Goal: Transaction & Acquisition: Purchase product/service

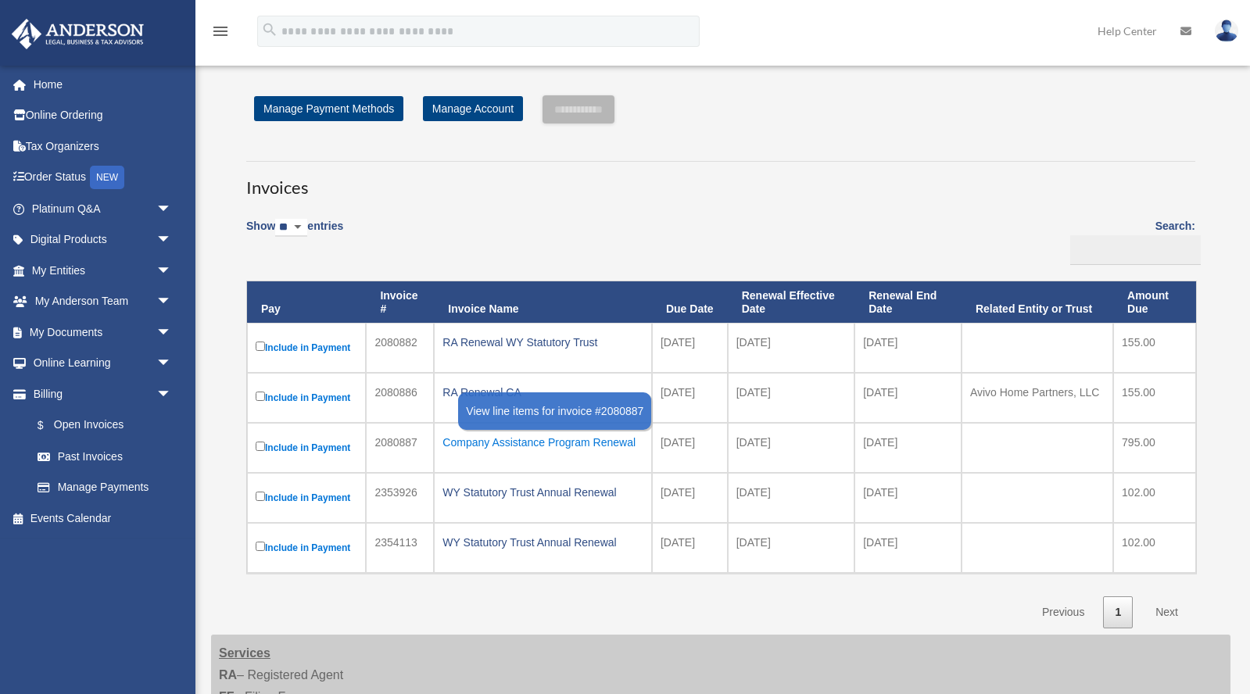
click at [475, 440] on div "Company Assistance Program Renewal" at bounding box center [542, 442] width 201 height 22
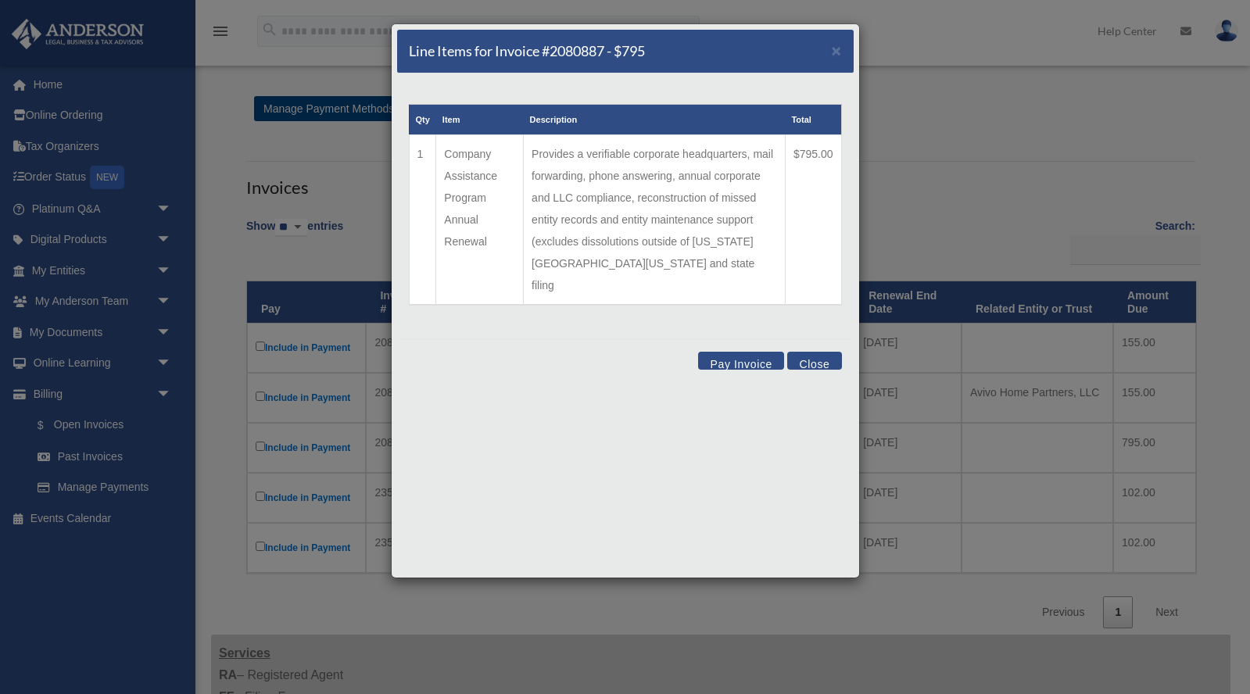
click at [742, 352] on button "Pay Invoice" at bounding box center [741, 361] width 86 height 18
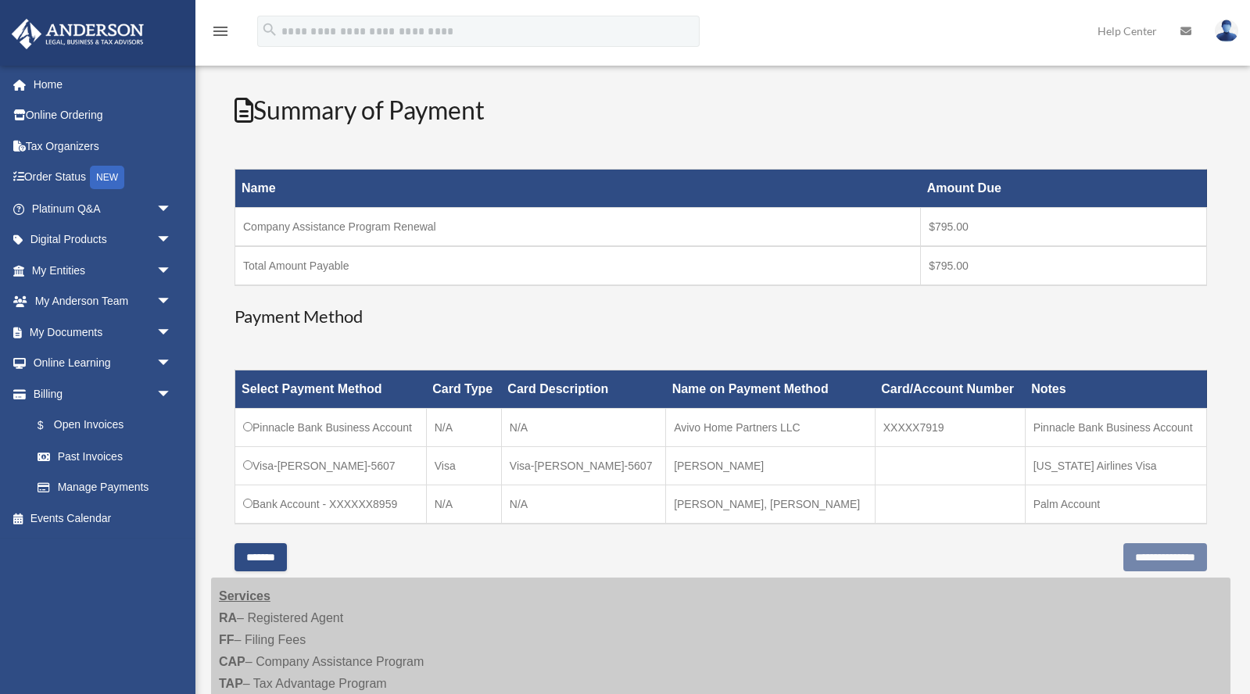
scroll to position [156, 0]
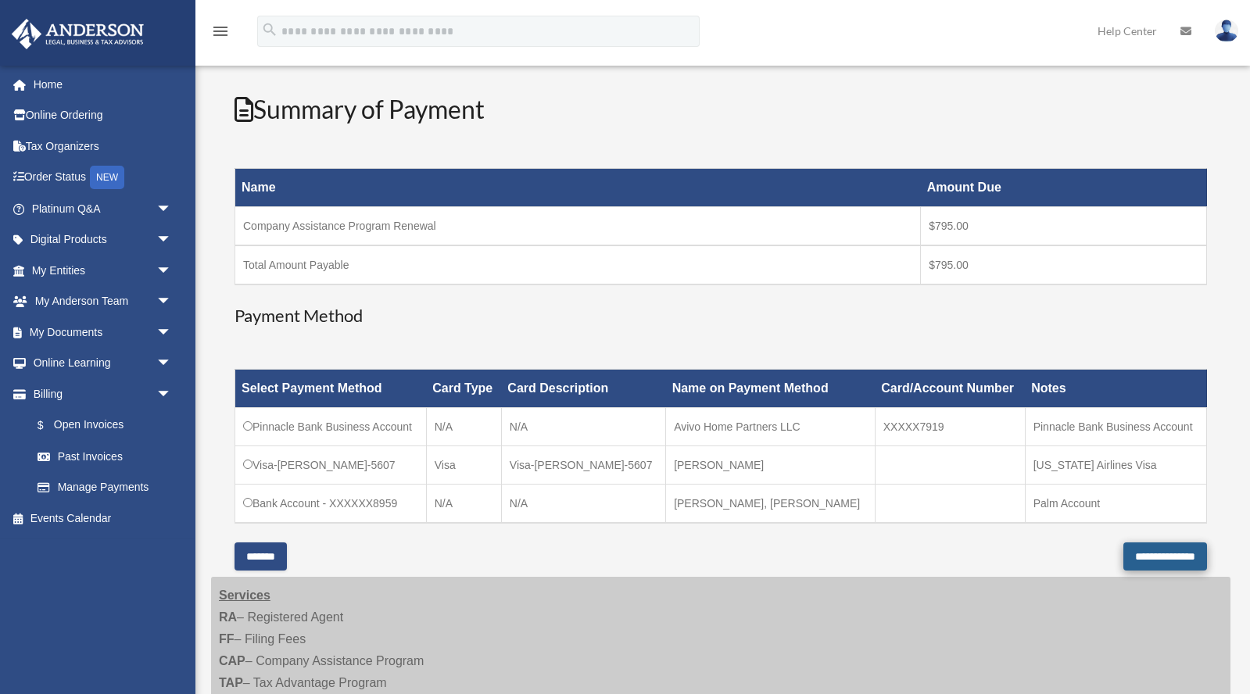
click at [1143, 555] on input "**********" at bounding box center [1165, 556] width 84 height 28
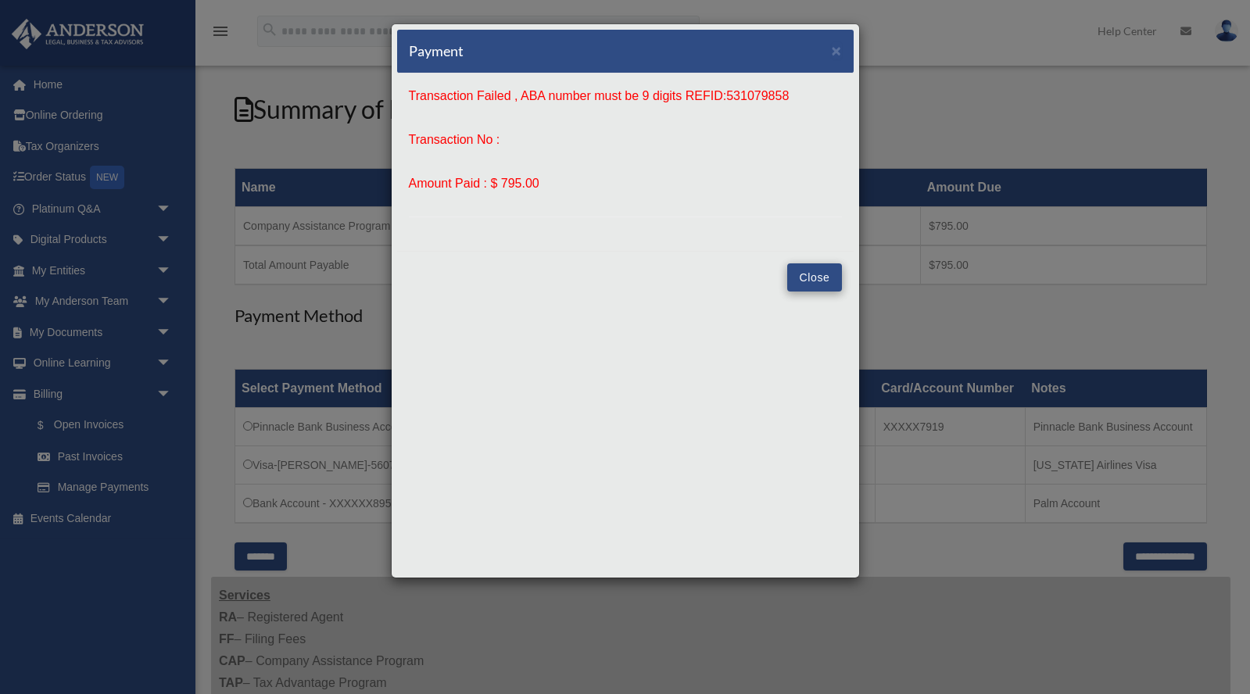
click at [810, 277] on button "Close" at bounding box center [814, 277] width 54 height 28
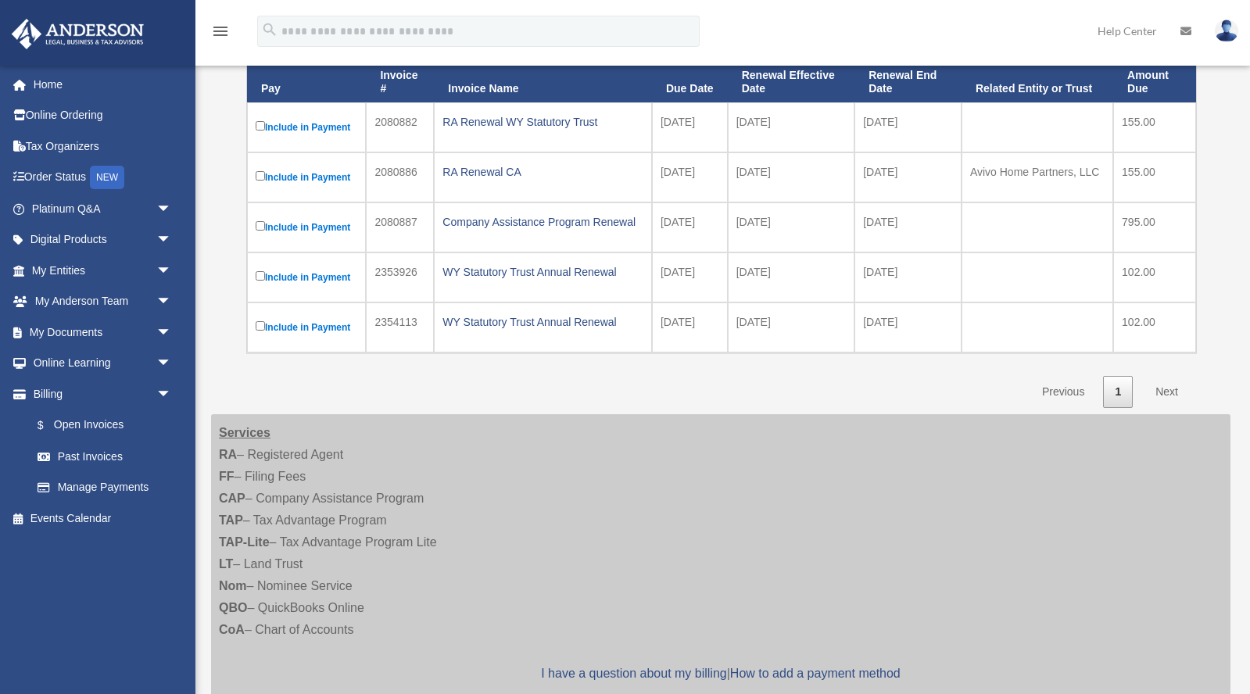
scroll to position [222, 0]
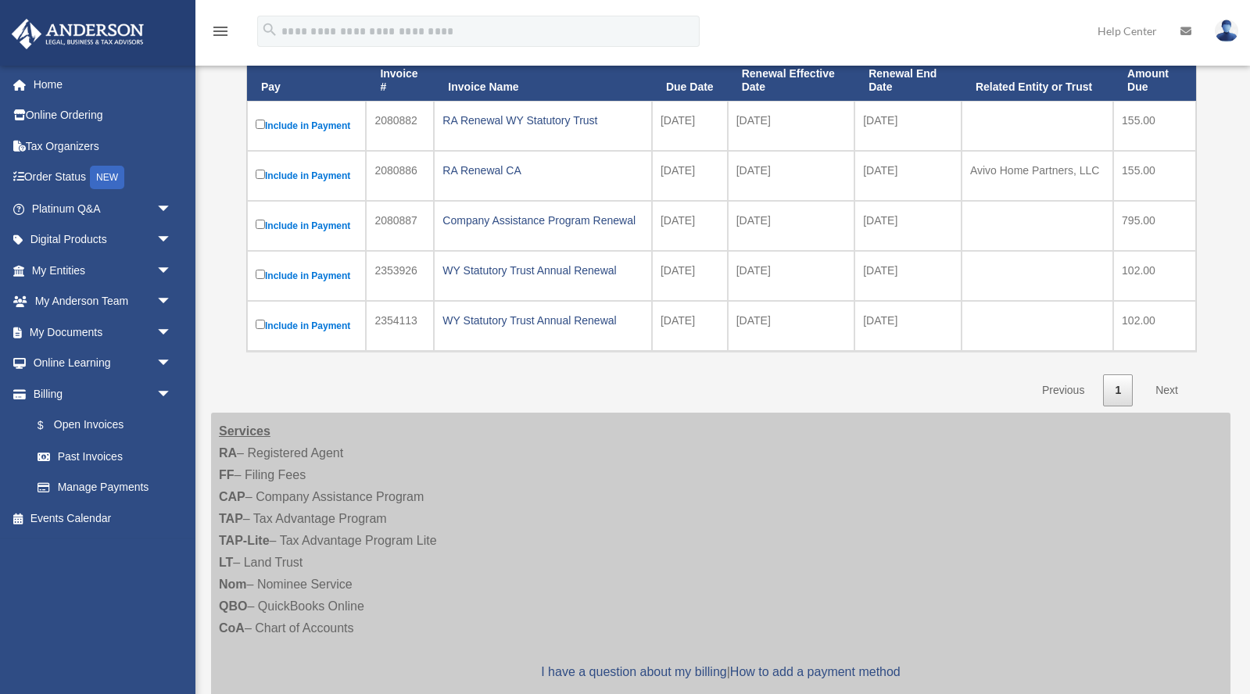
click at [1166, 388] on link "Next" at bounding box center [1166, 390] width 46 height 32
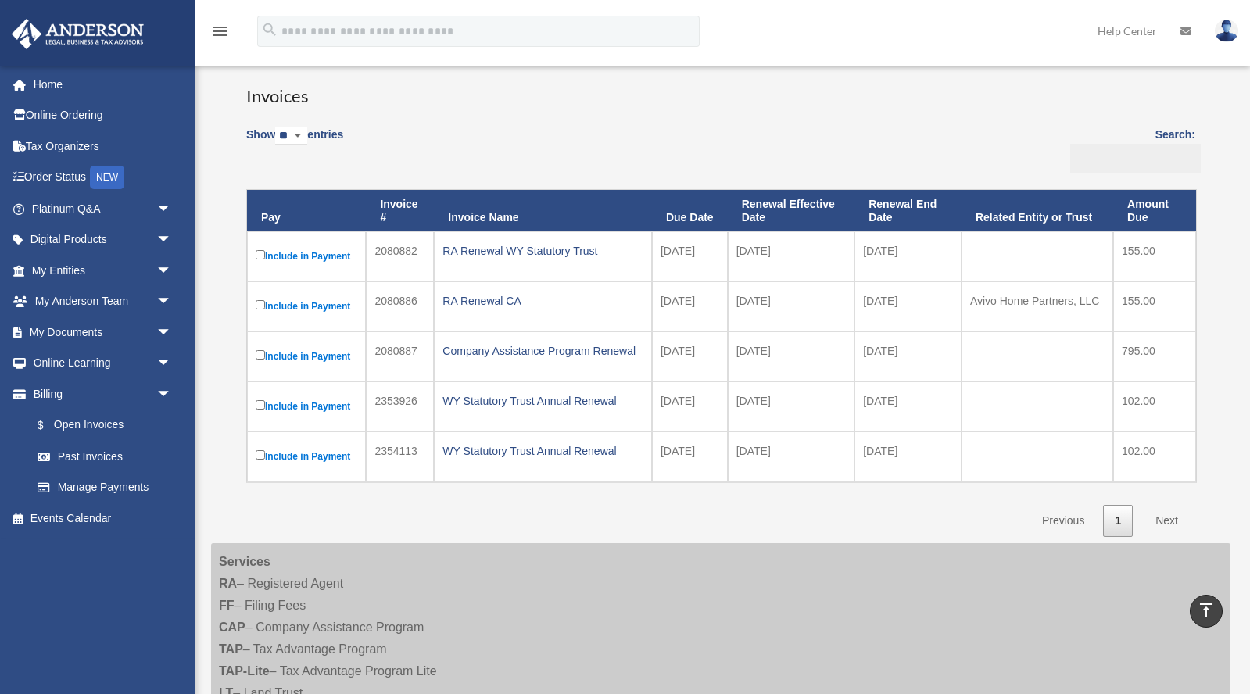
scroll to position [97, 0]
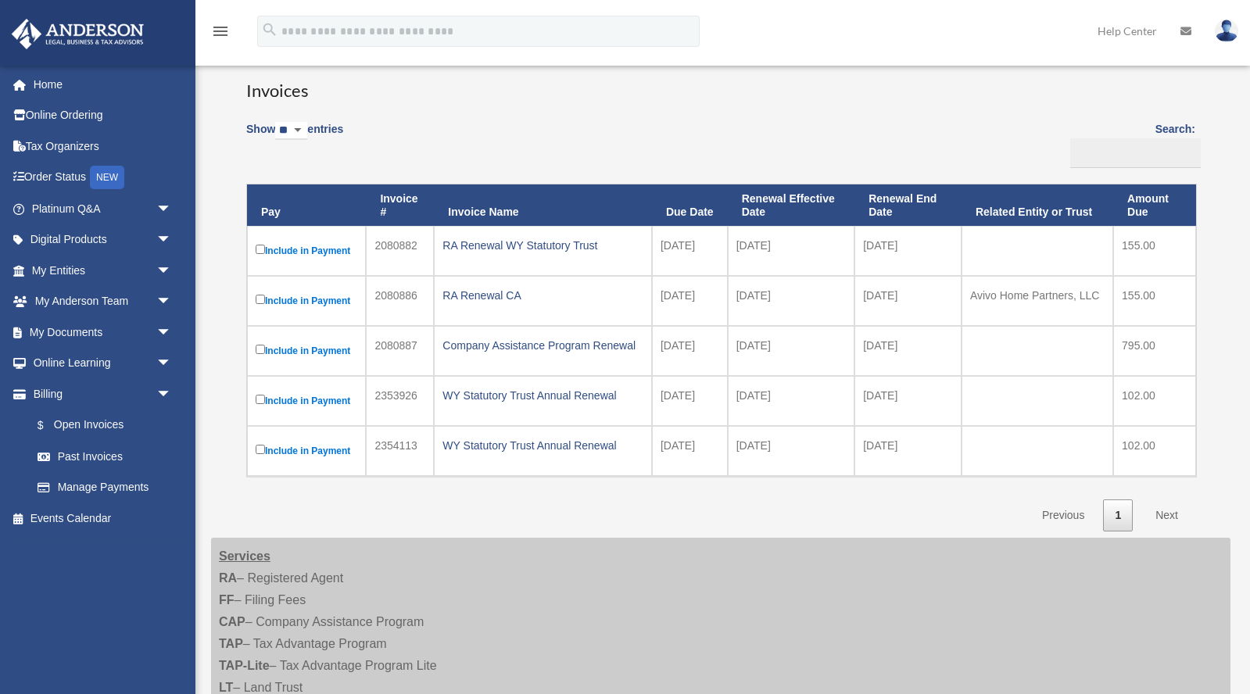
click at [1165, 509] on link "Next" at bounding box center [1166, 515] width 46 height 32
click at [1166, 506] on link "Next" at bounding box center [1166, 515] width 46 height 32
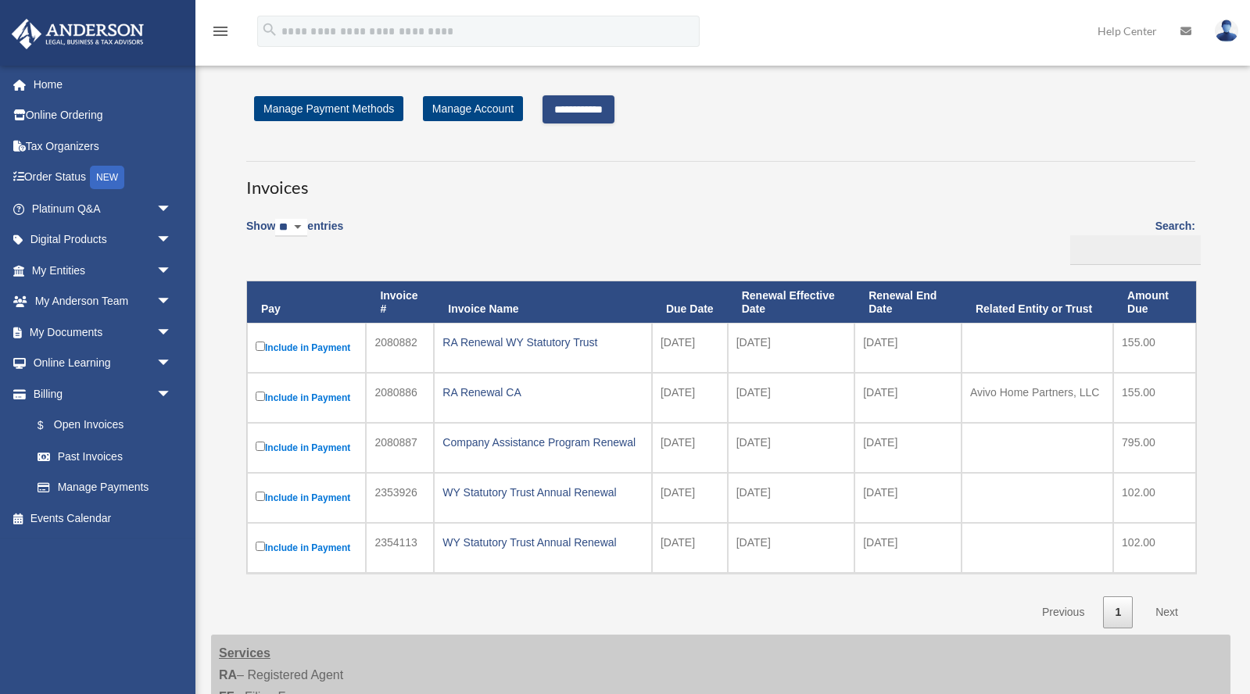
scroll to position [0, 0]
click at [589, 104] on input "**********" at bounding box center [578, 109] width 72 height 28
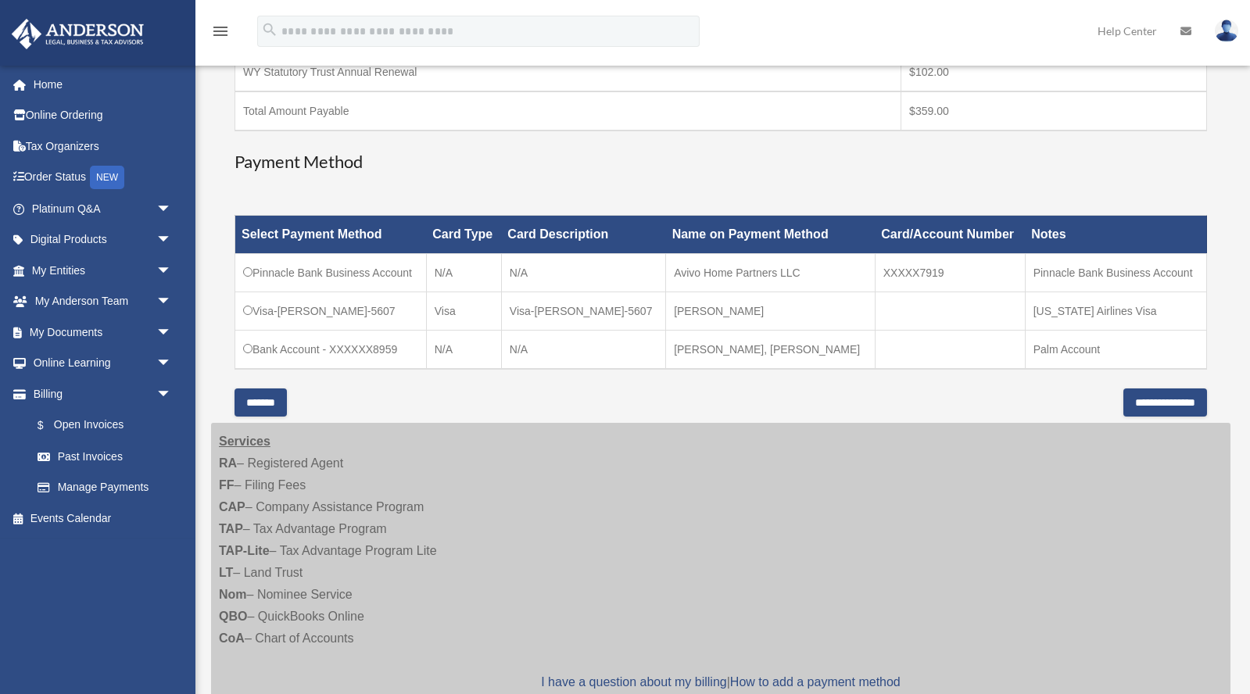
scroll to position [388, 0]
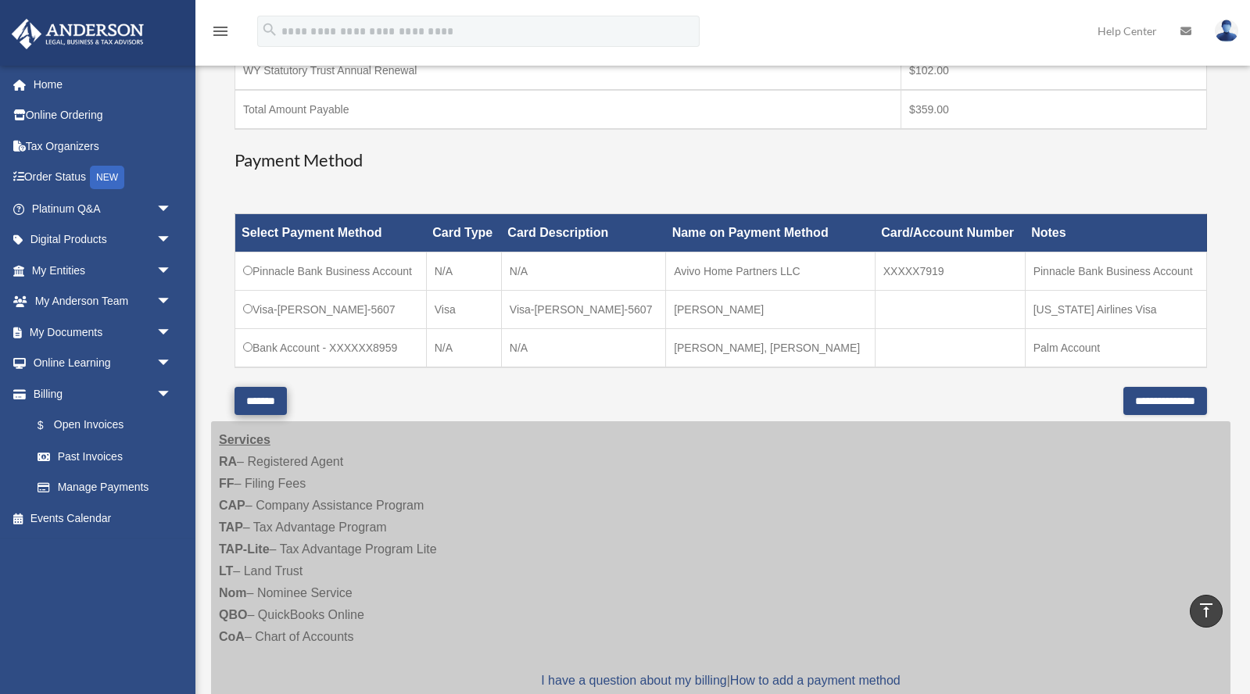
click at [273, 394] on input "*******" at bounding box center [260, 401] width 52 height 28
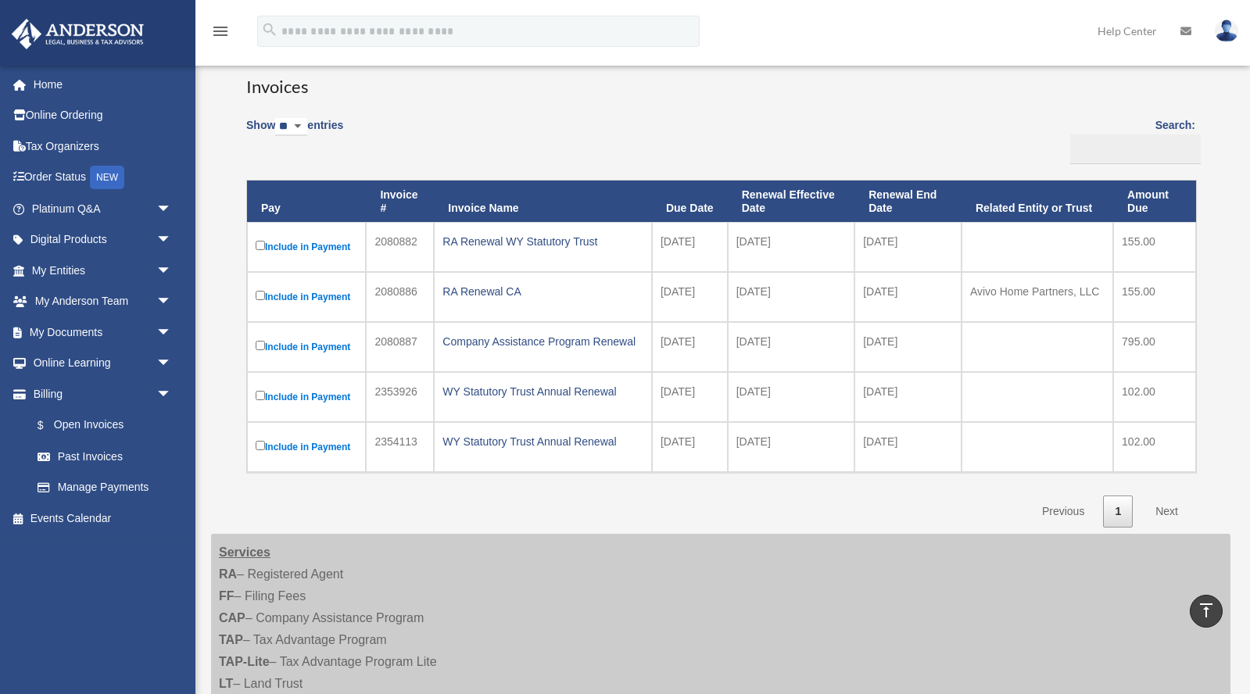
scroll to position [100, 0]
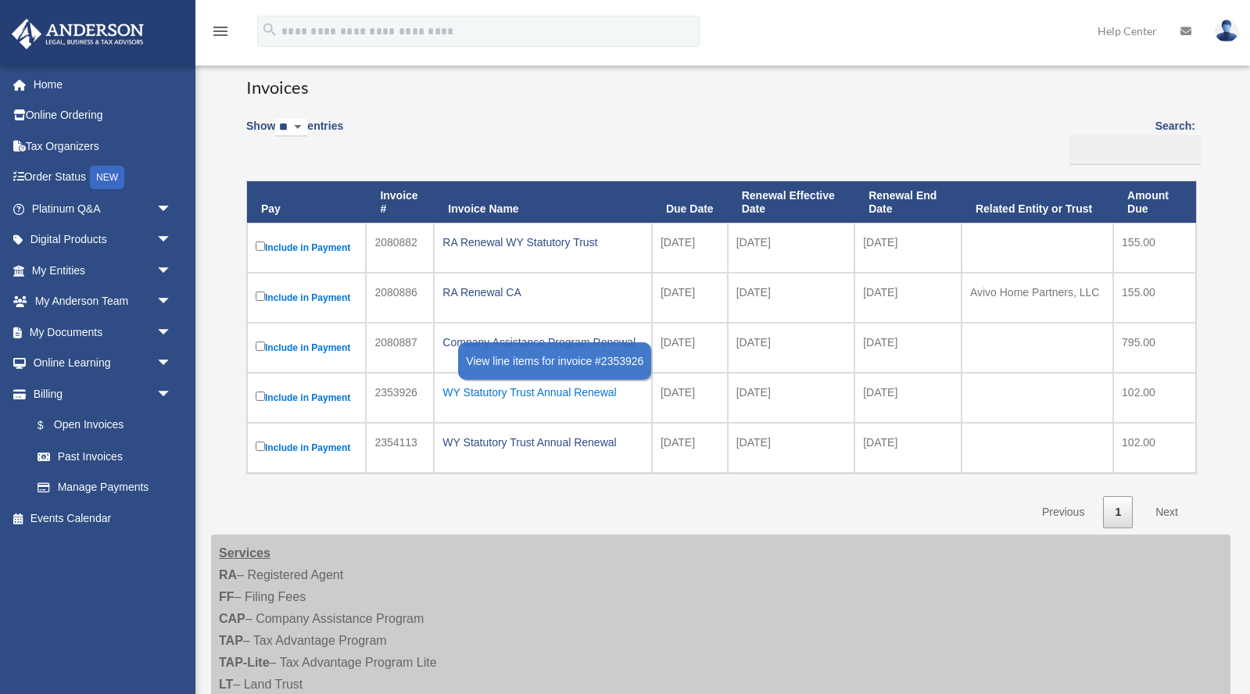
click at [542, 389] on div "WY Statutory Trust Annual Renewal" at bounding box center [542, 392] width 201 height 22
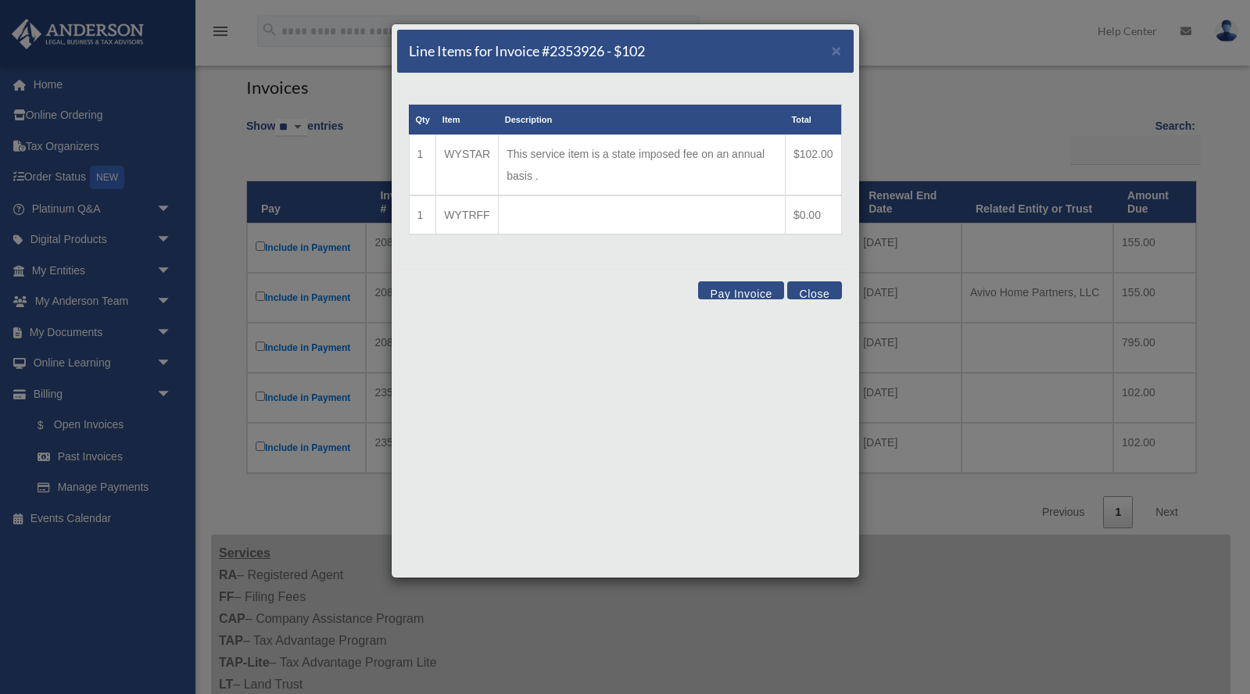
click at [815, 288] on button "Close" at bounding box center [814, 290] width 54 height 18
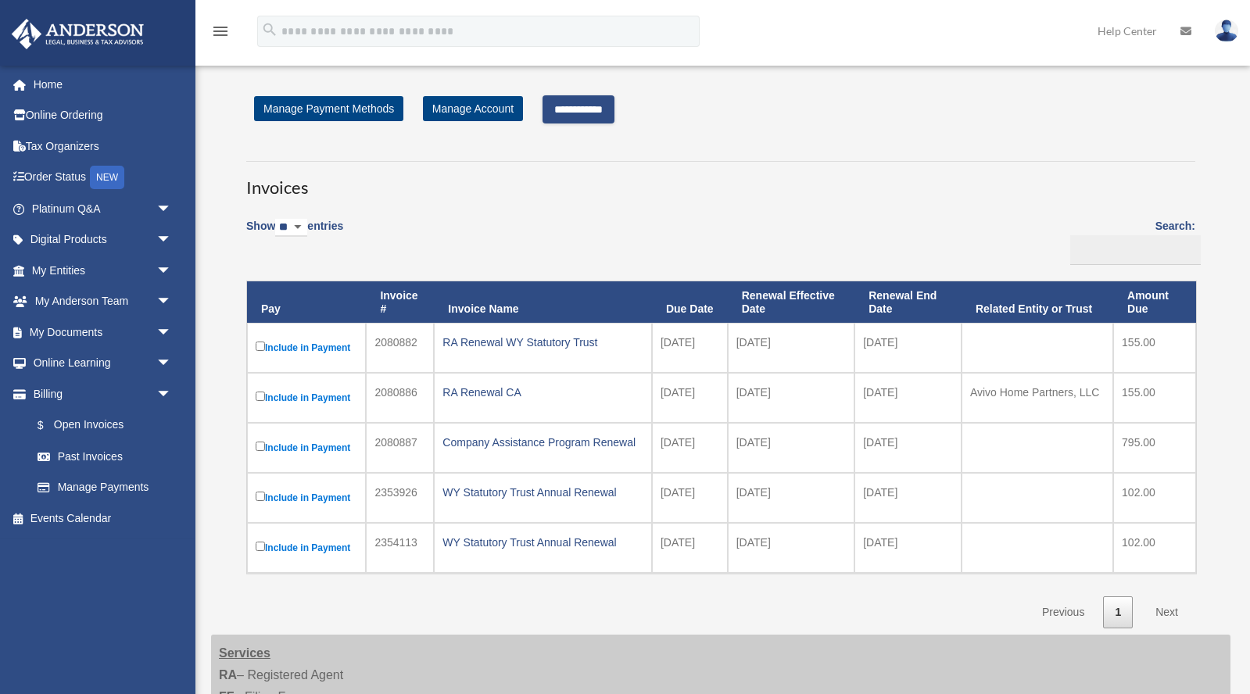
scroll to position [0, 0]
